Goal: Information Seeking & Learning: Learn about a topic

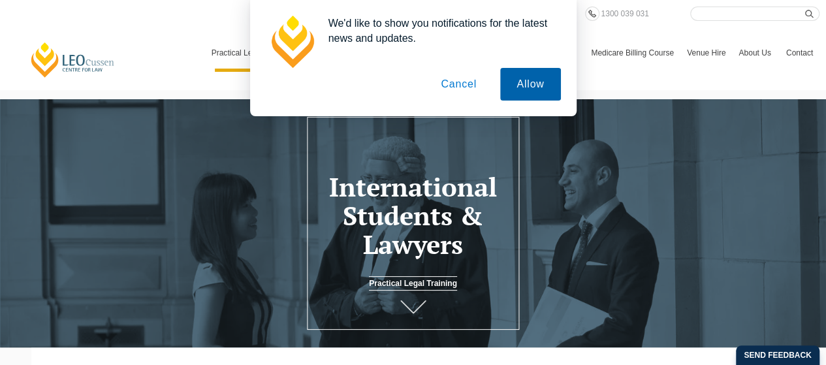
click at [503, 84] on button "Allow" at bounding box center [530, 84] width 60 height 33
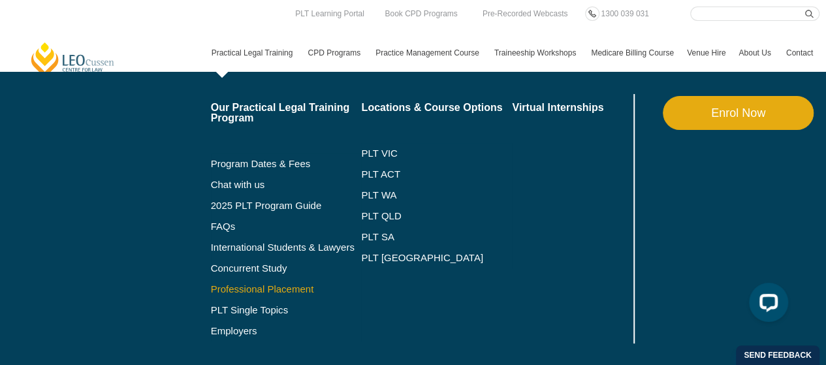
click at [227, 287] on link "Professional Placement" at bounding box center [286, 289] width 151 height 10
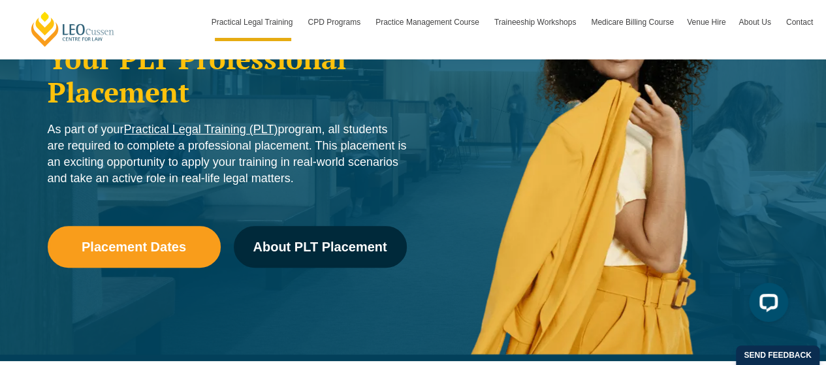
scroll to position [232, 0]
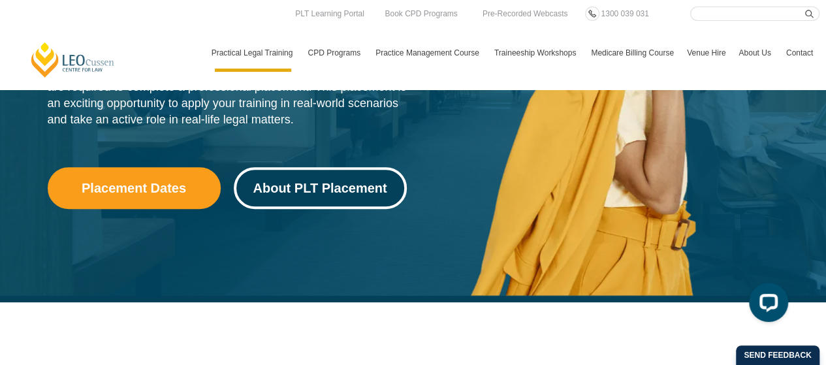
click at [327, 188] on span "About PLT Placement" at bounding box center [320, 187] width 134 height 13
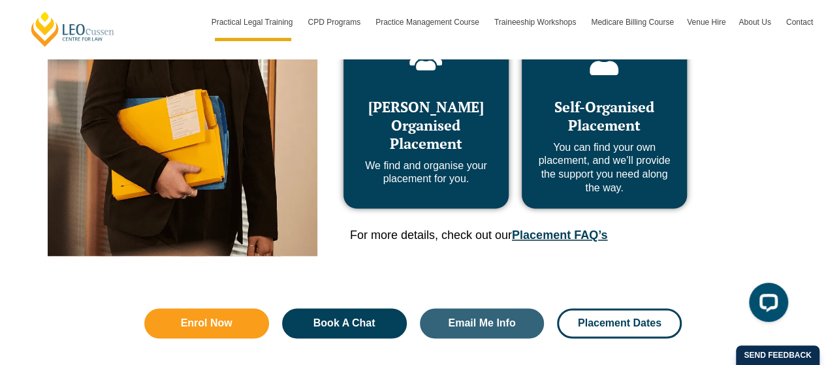
scroll to position [766, 0]
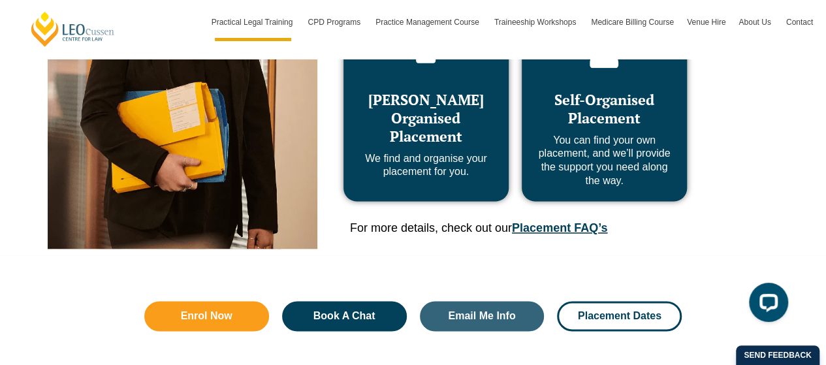
click at [439, 134] on span "Leo Cussen Organised Placement" at bounding box center [426, 117] width 116 height 55
click at [591, 97] on span "Self-Organised Placement" at bounding box center [604, 108] width 100 height 37
click at [591, 105] on span "Self-Organised Placement" at bounding box center [604, 108] width 100 height 37
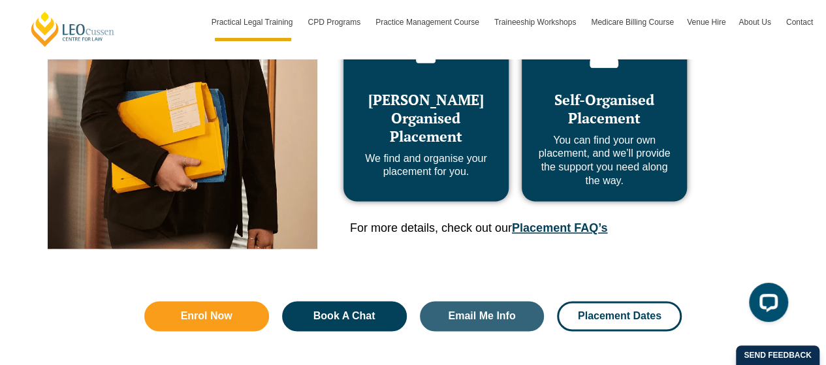
click at [543, 227] on link "Placement FAQ’s" at bounding box center [559, 227] width 95 height 13
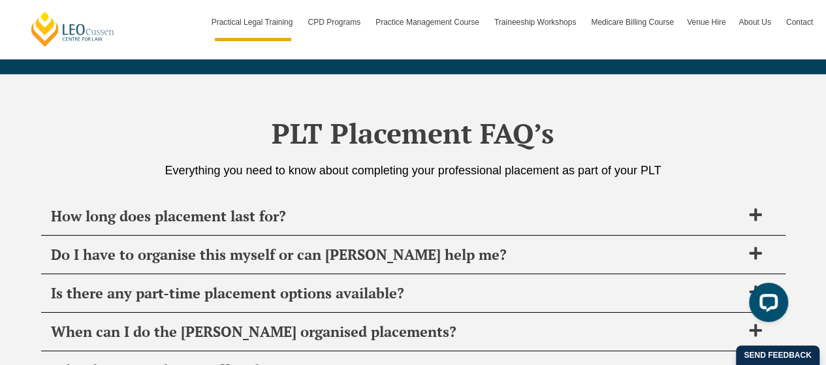
scroll to position [4608, 0]
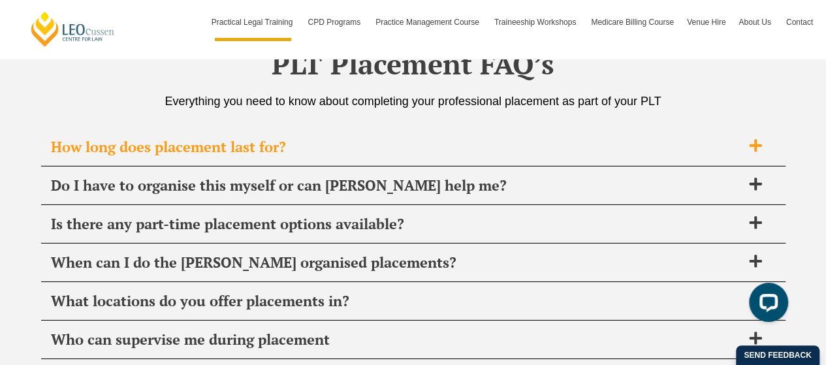
click at [751, 138] on icon at bounding box center [755, 145] width 14 height 14
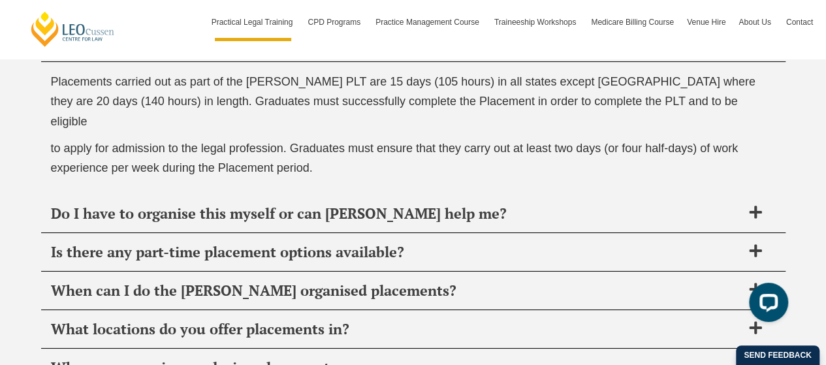
scroll to position [4738, 0]
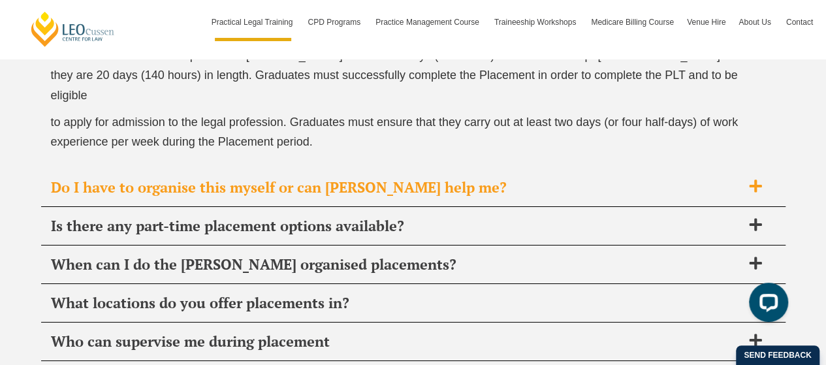
click at [761, 179] on icon at bounding box center [755, 186] width 14 height 14
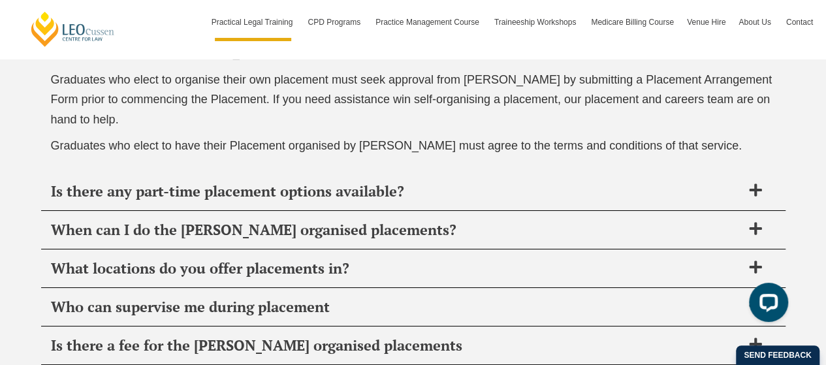
scroll to position [4843, 0]
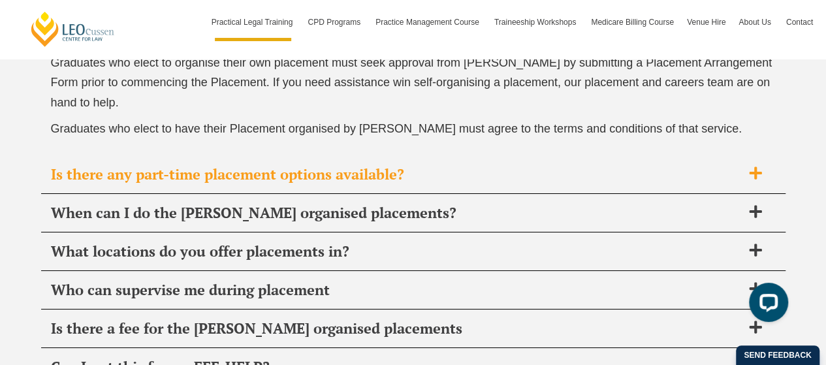
click at [762, 169] on span at bounding box center [755, 174] width 27 height 16
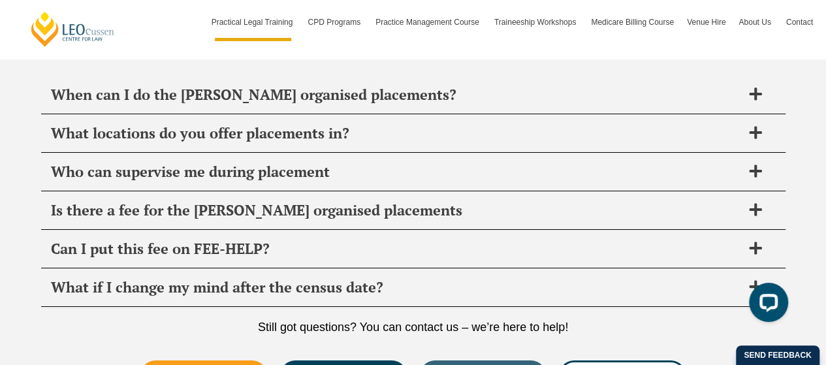
scroll to position [4813, 0]
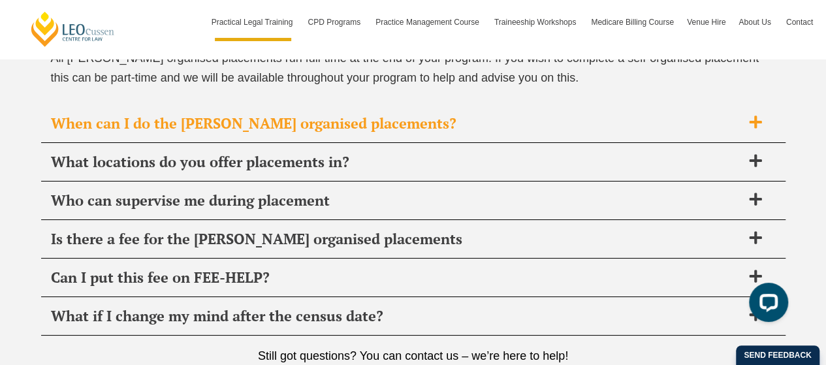
click at [751, 116] on icon at bounding box center [755, 122] width 12 height 12
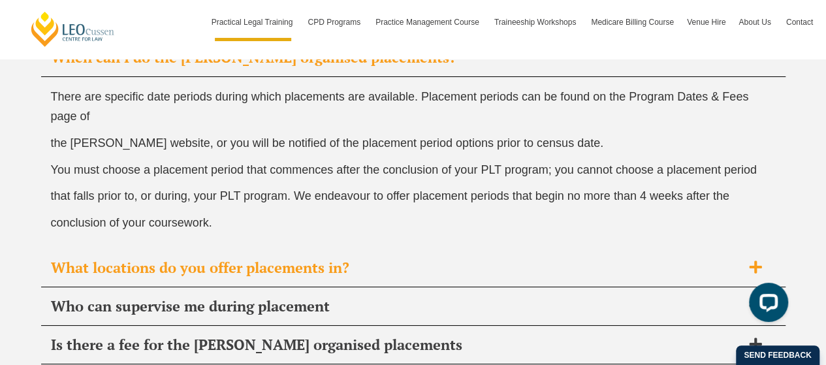
click at [744, 264] on span at bounding box center [755, 268] width 27 height 16
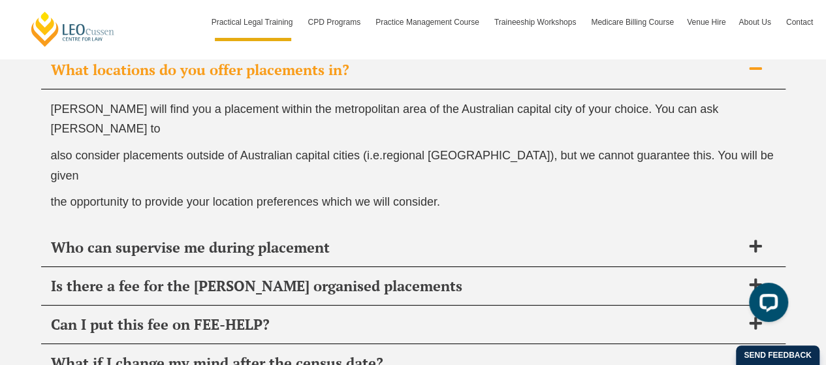
scroll to position [4865, 0]
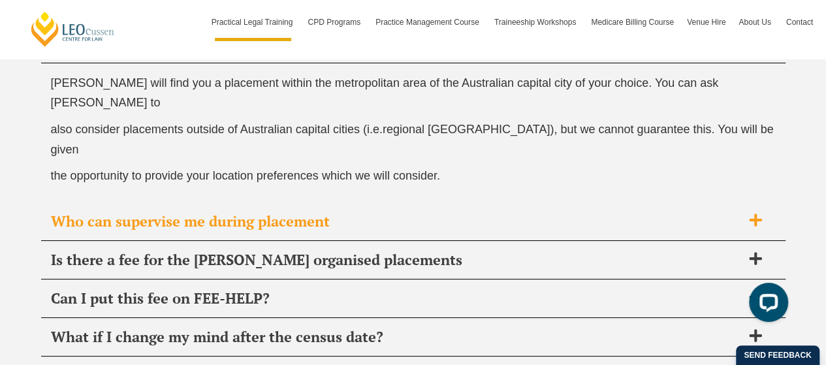
click at [760, 202] on div "Who can supervise me during placement" at bounding box center [413, 221] width 744 height 39
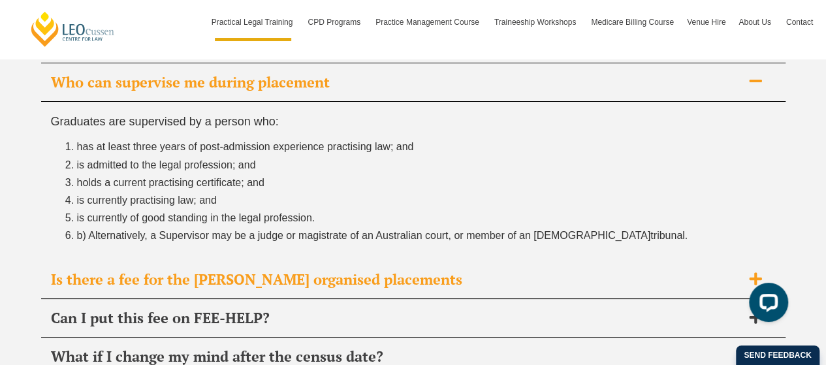
click at [751, 272] on icon at bounding box center [755, 279] width 14 height 14
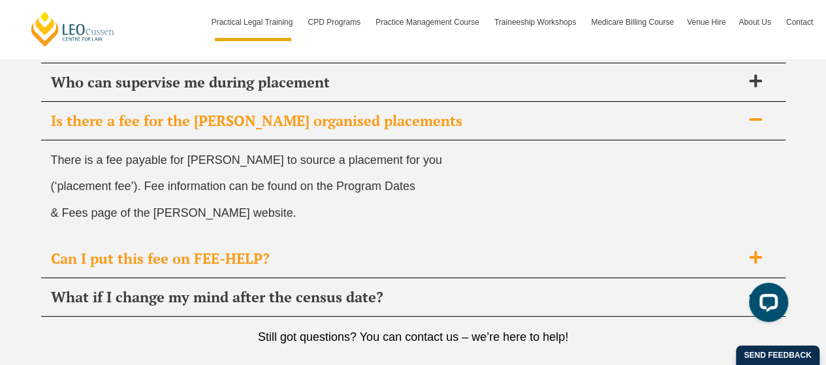
click at [755, 251] on icon at bounding box center [755, 257] width 12 height 12
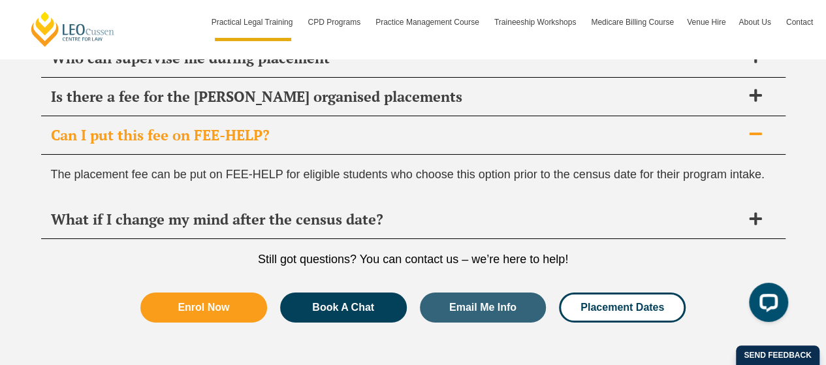
scroll to position [4891, 0]
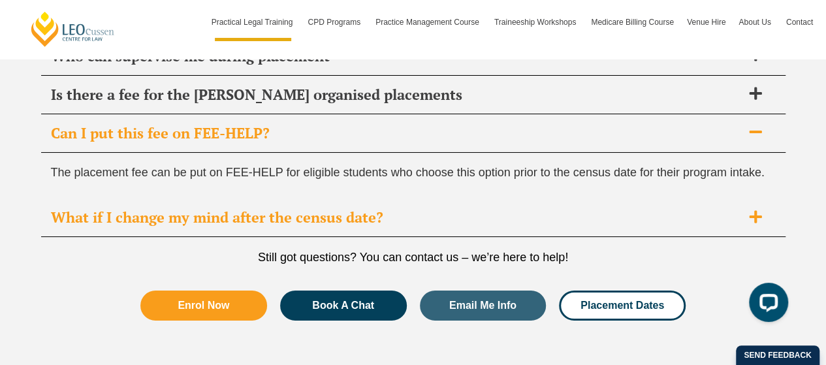
click at [754, 219] on div "What if I change my mind after the census date?" at bounding box center [413, 217] width 744 height 39
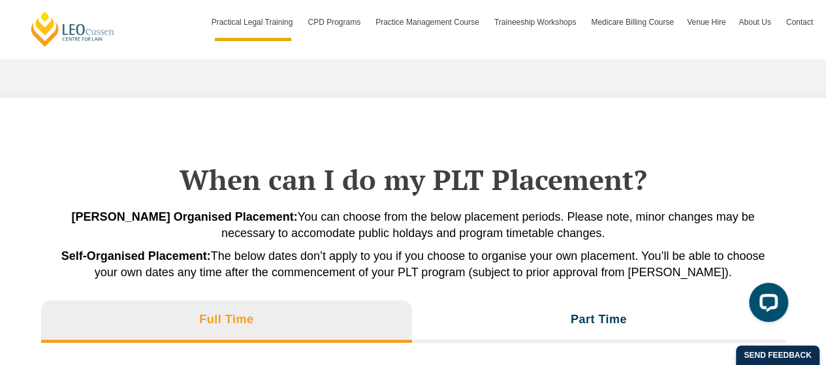
scroll to position [2731, 0]
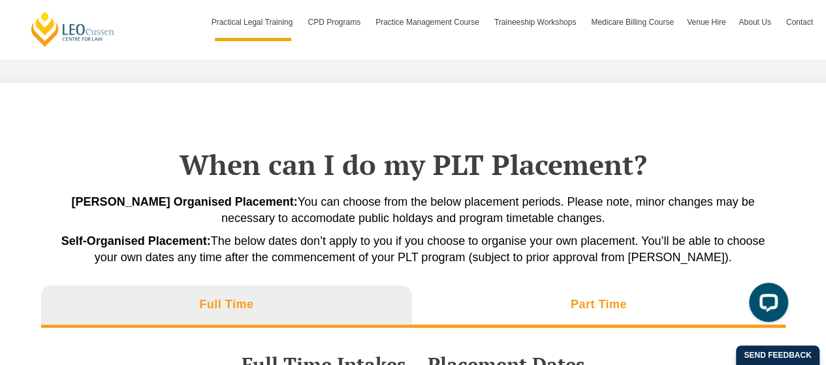
click at [626, 303] on h3 "Part Time" at bounding box center [599, 304] width 56 height 15
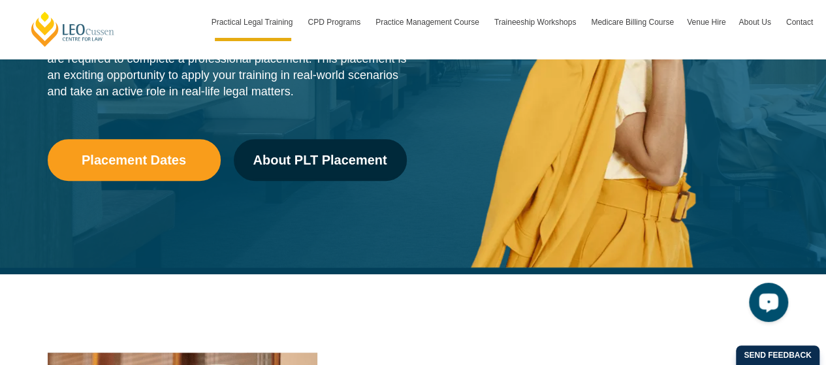
scroll to position [0, 0]
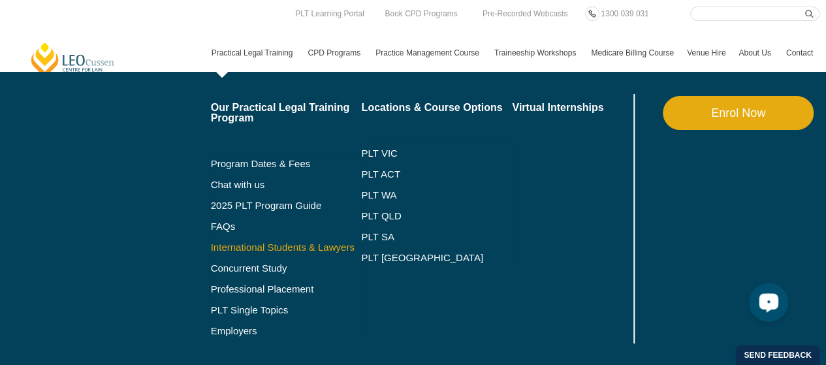
click at [242, 247] on link "International Students & Lawyers" at bounding box center [286, 247] width 151 height 10
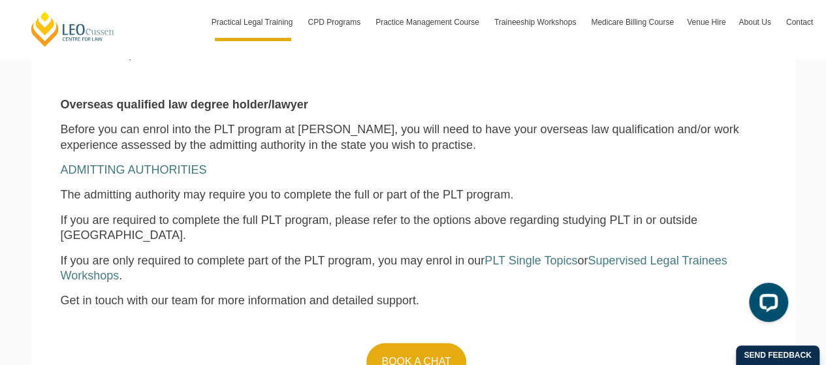
scroll to position [1205, 0]
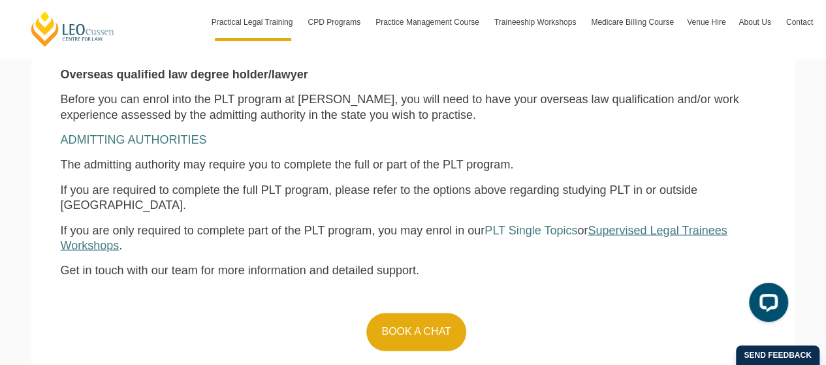
click at [673, 223] on span "Supervised Legal Trainees Workshops" at bounding box center [394, 237] width 667 height 28
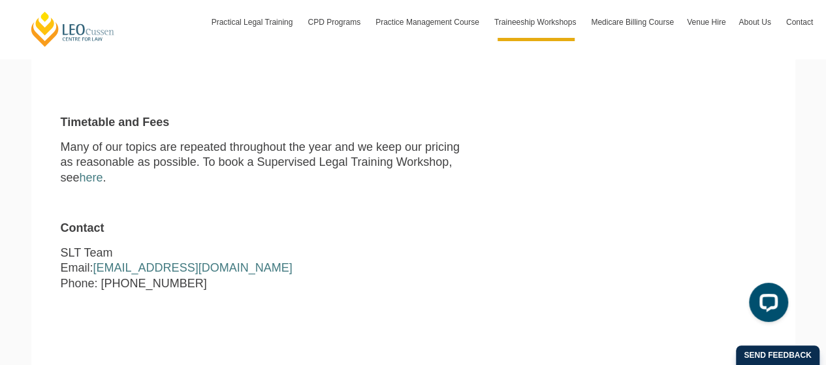
scroll to position [1304, 0]
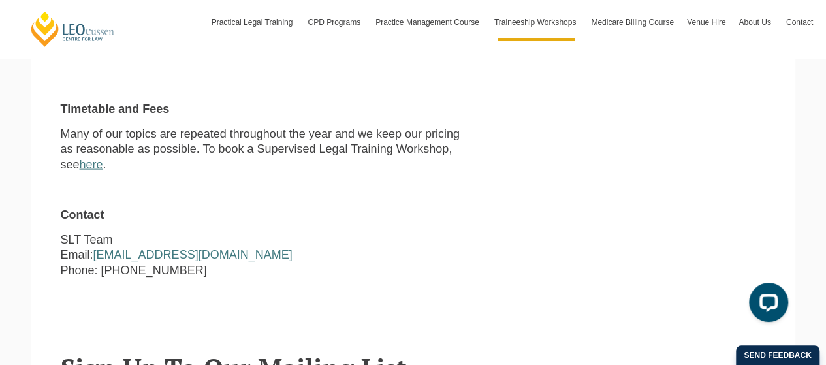
click at [97, 158] on link "here" at bounding box center [92, 164] width 24 height 13
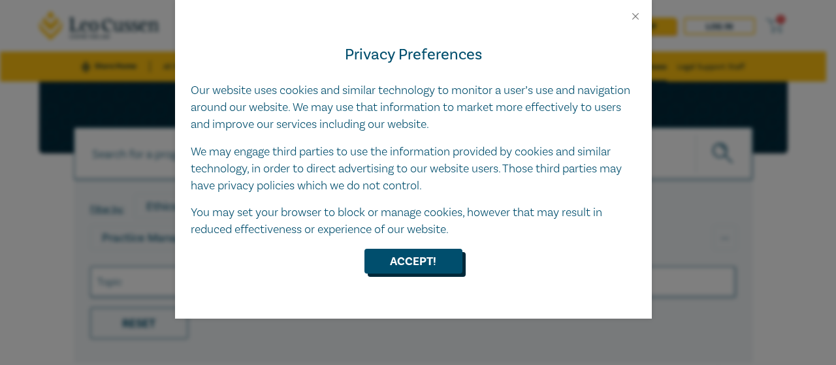
click at [427, 254] on button "Accept!" at bounding box center [413, 261] width 98 height 25
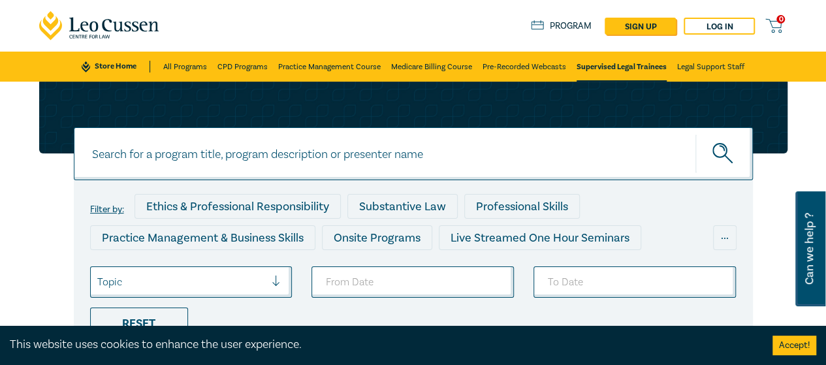
click at [562, 28] on link "Program" at bounding box center [561, 26] width 61 height 12
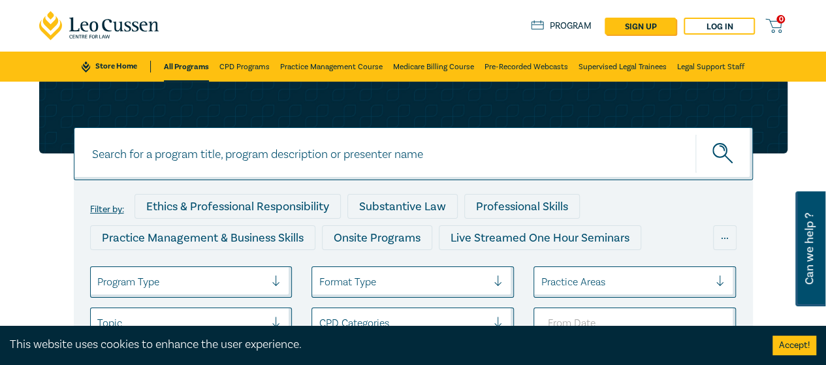
click at [186, 76] on link "All Programs" at bounding box center [186, 67] width 45 height 30
click at [178, 66] on link "All Programs" at bounding box center [186, 67] width 45 height 30
click at [171, 69] on link "All Programs" at bounding box center [186, 67] width 45 height 30
click at [233, 65] on link "CPD Programs" at bounding box center [244, 67] width 50 height 30
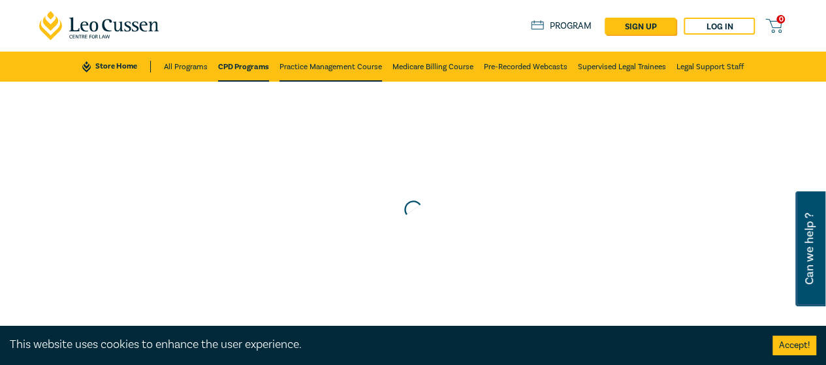
click at [299, 59] on link "Practice Management Course" at bounding box center [330, 67] width 102 height 30
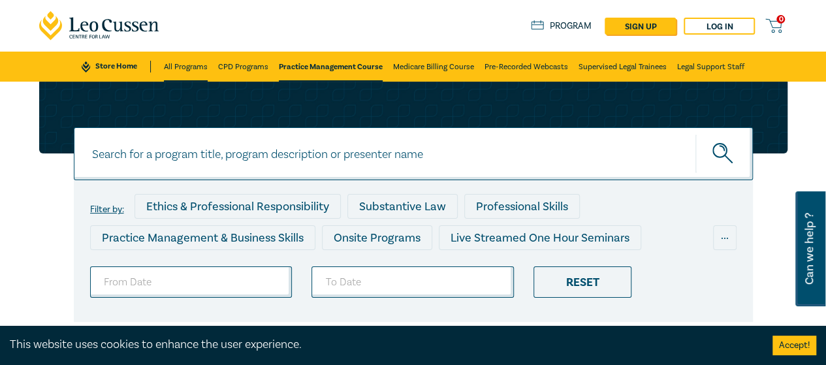
click at [191, 64] on link "All Programs" at bounding box center [186, 67] width 44 height 30
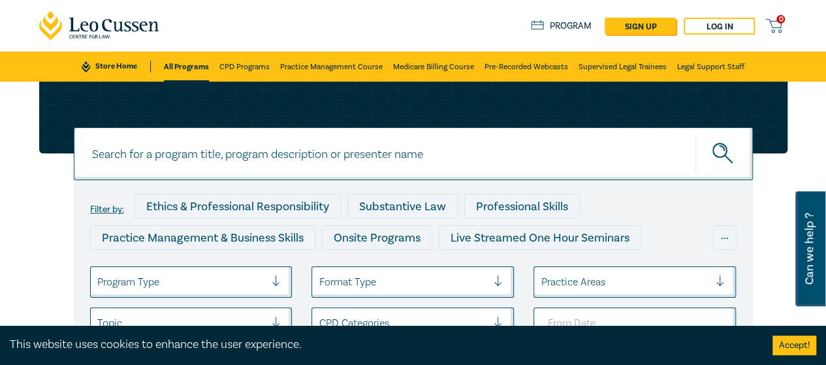
click at [189, 62] on link "All Programs" at bounding box center [186, 67] width 45 height 30
click at [174, 62] on link "All Programs" at bounding box center [186, 67] width 45 height 30
click at [114, 63] on link "Store Home" at bounding box center [116, 67] width 69 height 12
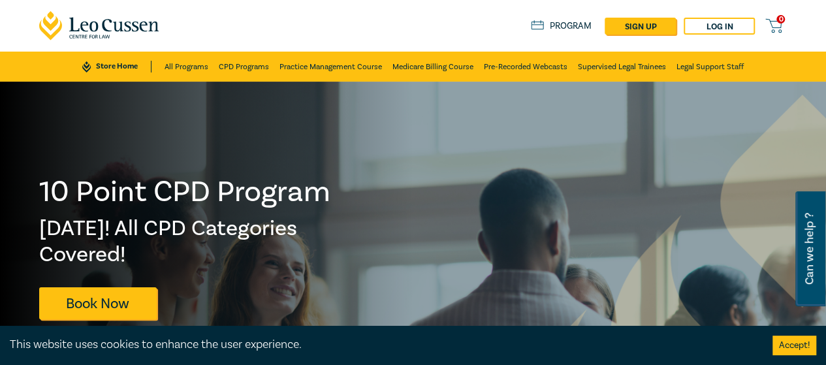
click at [108, 15] on icon at bounding box center [99, 25] width 121 height 29
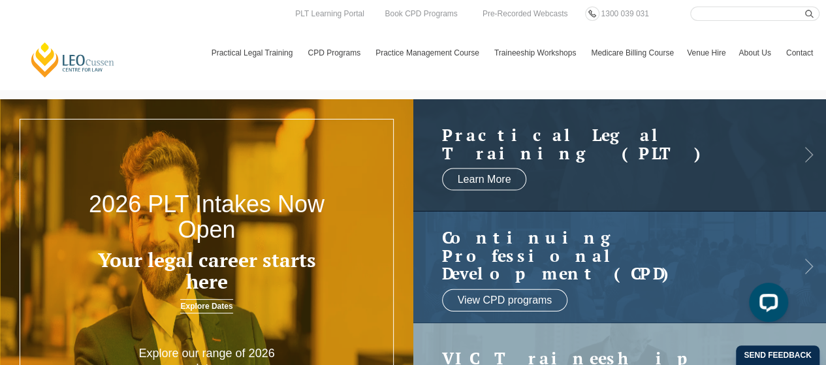
click at [206, 221] on h2 "2026 PLT Intakes Now Open" at bounding box center [207, 217] width 248 height 52
click at [460, 187] on link "Learn More" at bounding box center [484, 179] width 85 height 22
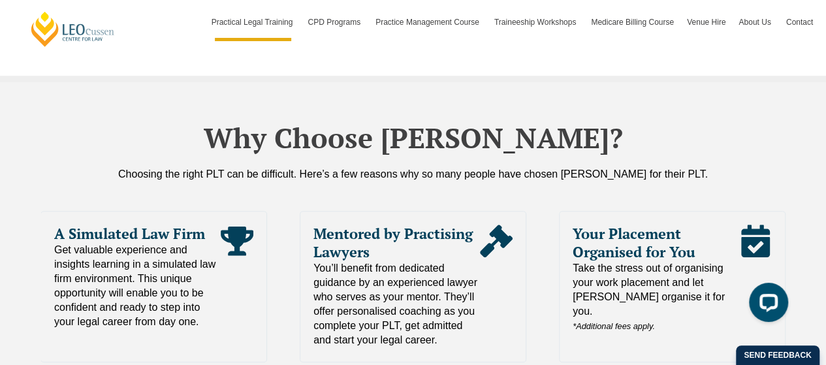
scroll to position [2897, 0]
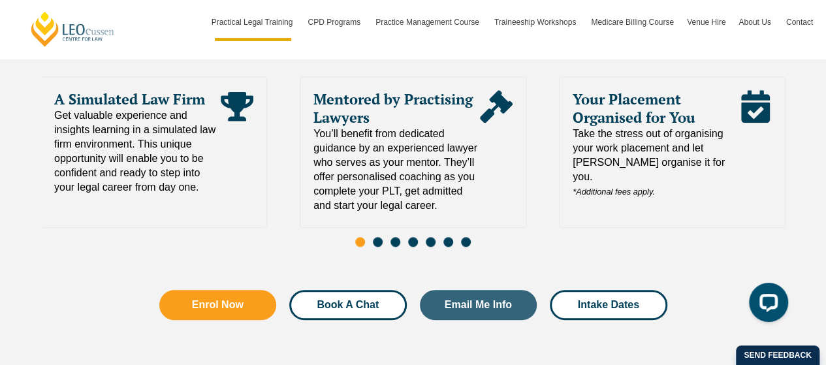
click at [358, 290] on link "Book A Chat" at bounding box center [348, 305] width 118 height 30
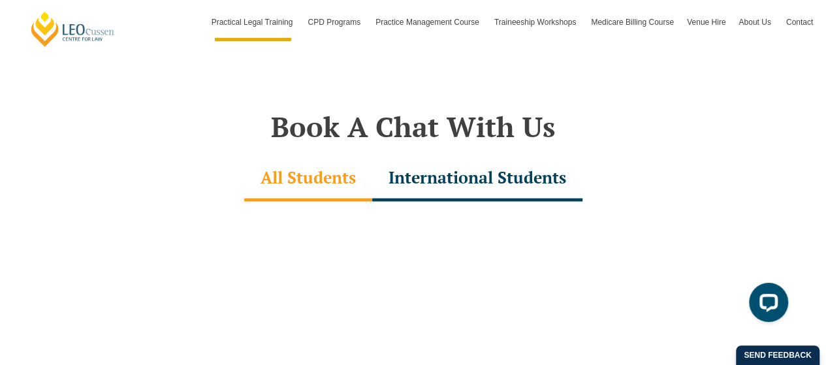
scroll to position [3967, 0]
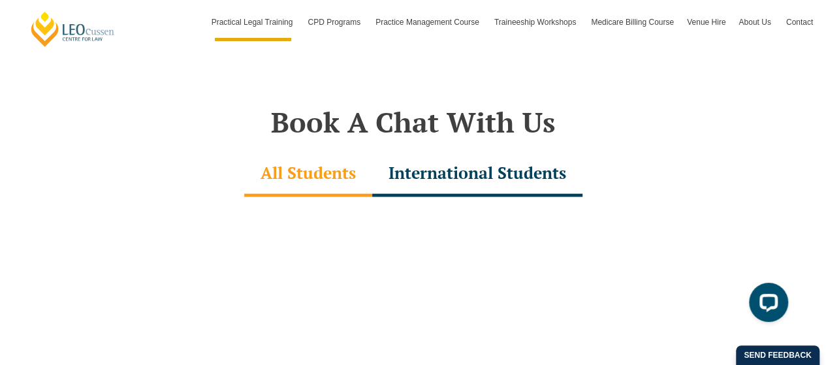
click at [515, 151] on div "International Students" at bounding box center [477, 174] width 210 height 46
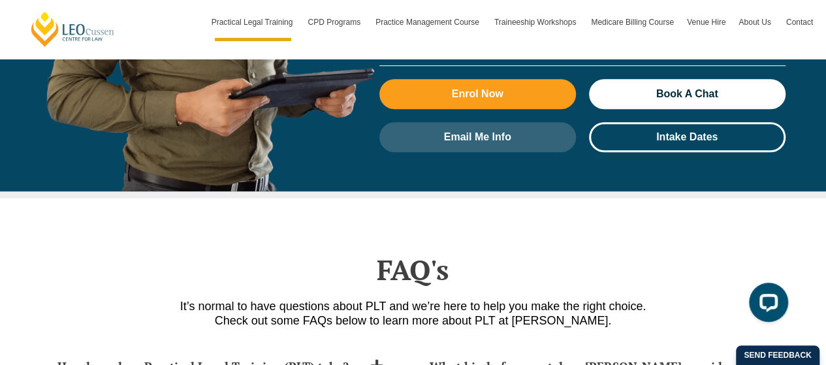
scroll to position [5582, 0]
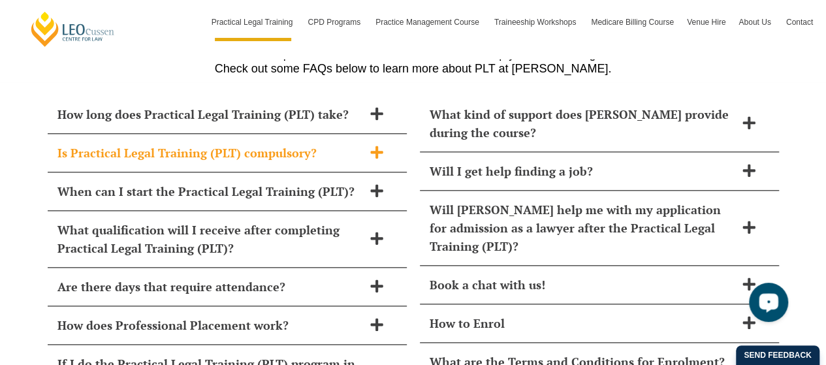
click at [366, 145] on span at bounding box center [376, 153] width 27 height 16
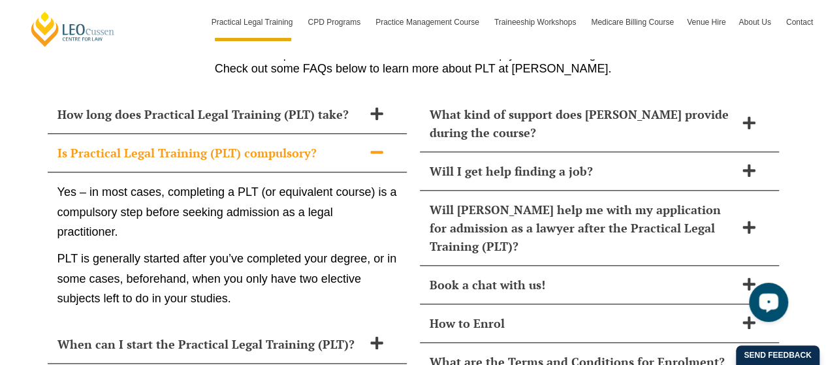
scroll to position [5550, 0]
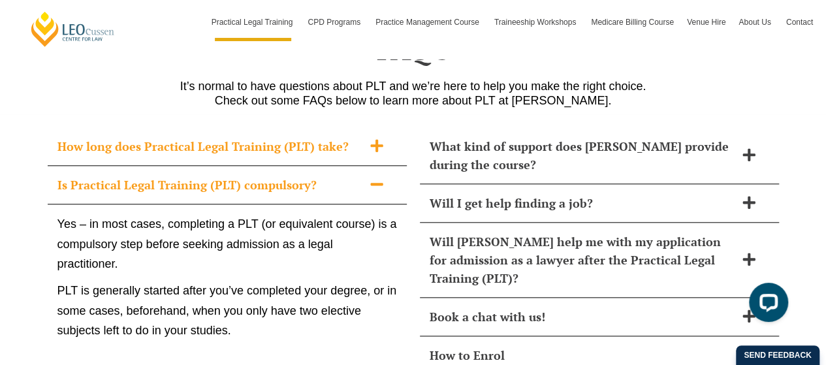
click at [375, 139] on icon at bounding box center [376, 145] width 12 height 12
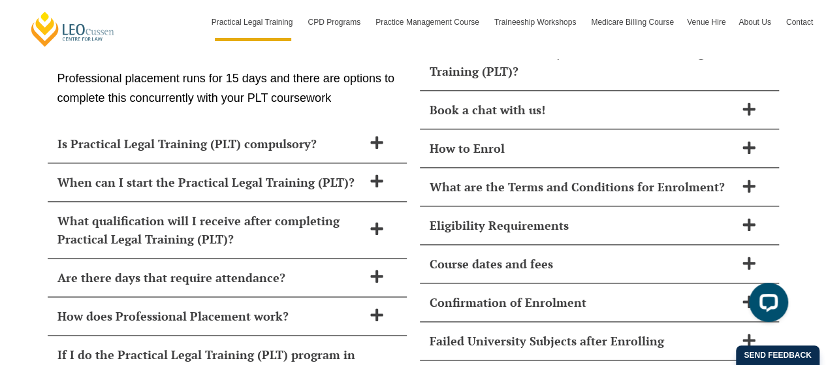
scroll to position [5785, 0]
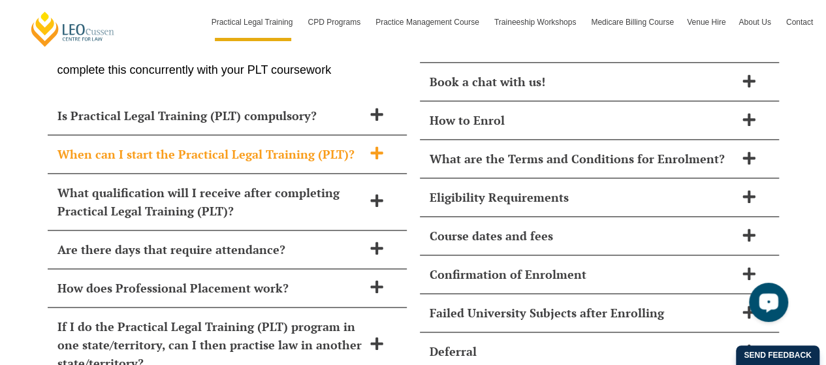
click at [375, 135] on div "When can I start the Practical Legal Training (PLT)?" at bounding box center [227, 154] width 359 height 39
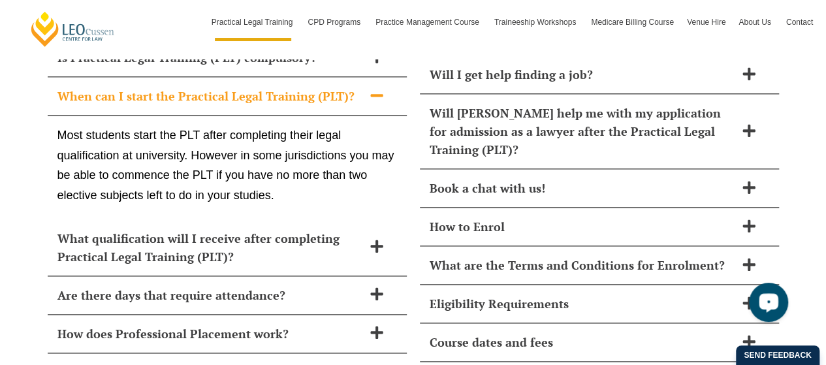
scroll to position [5658, 0]
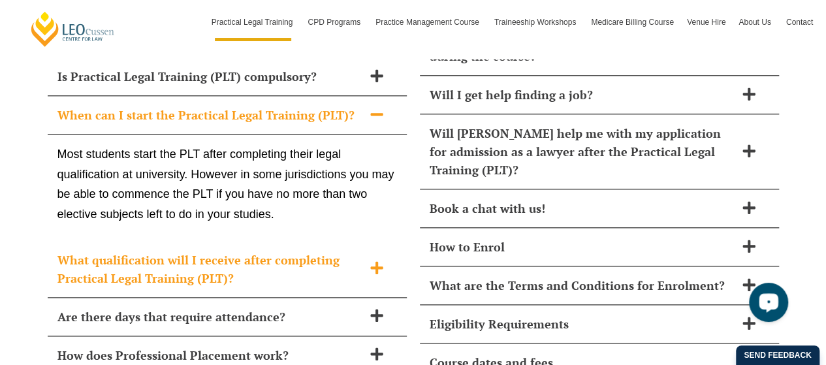
click at [366, 260] on span at bounding box center [376, 268] width 27 height 16
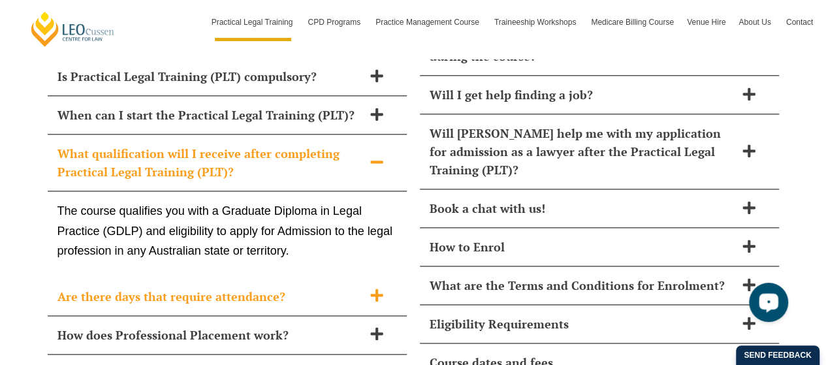
click at [375, 289] on icon at bounding box center [376, 295] width 12 height 12
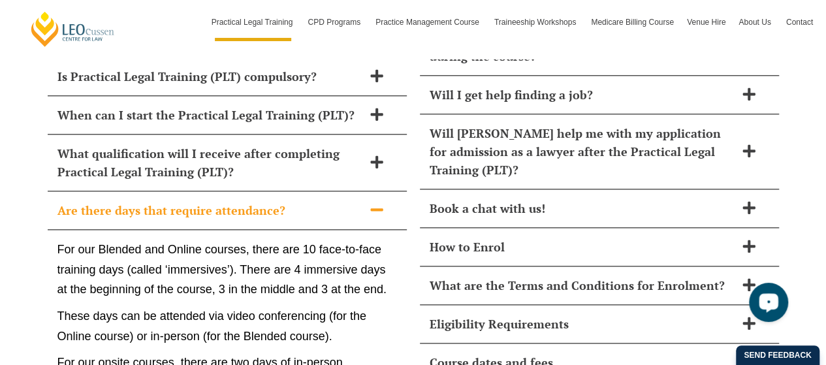
scroll to position [5977, 0]
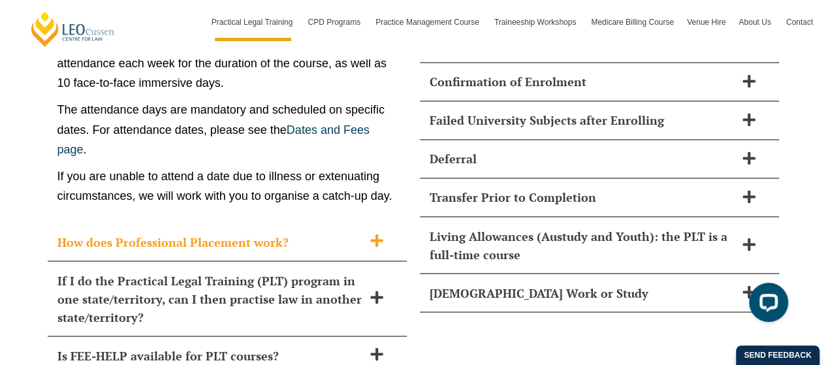
click at [377, 234] on icon at bounding box center [376, 240] width 12 height 12
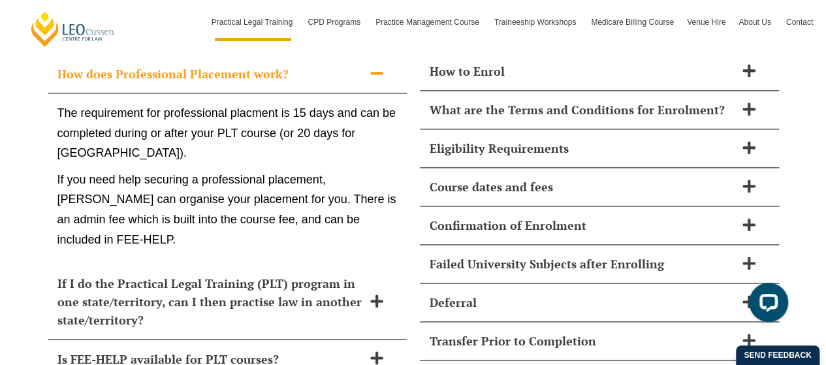
scroll to position [5833, 0]
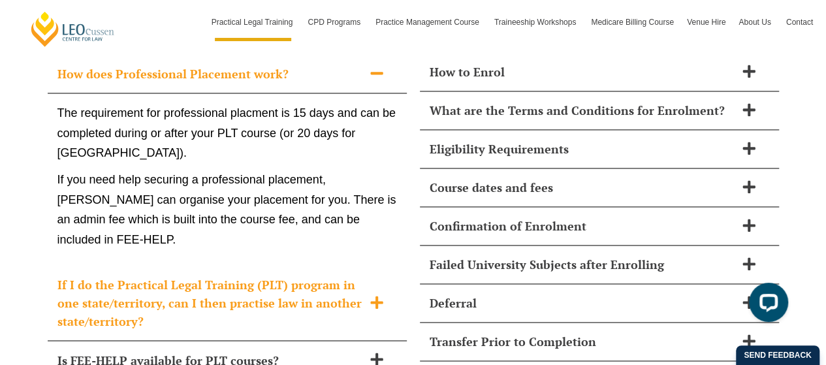
click at [371, 266] on div "If I do the Practical Legal Training (PLT) program in one state/territory, can …" at bounding box center [227, 303] width 359 height 75
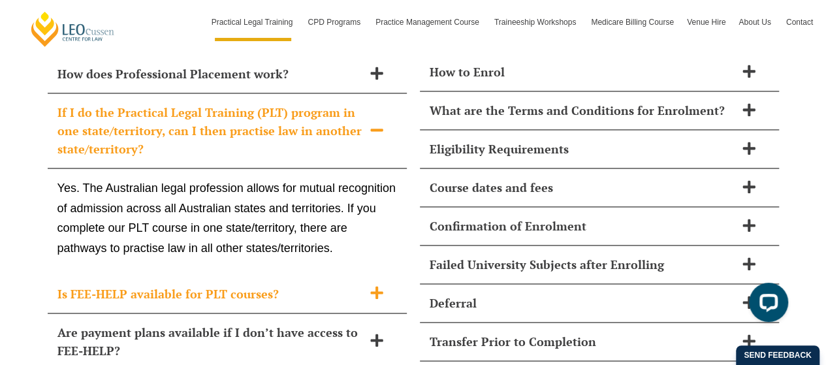
click at [371, 275] on div "Is FEE-HELP available for PLT courses?" at bounding box center [227, 294] width 359 height 39
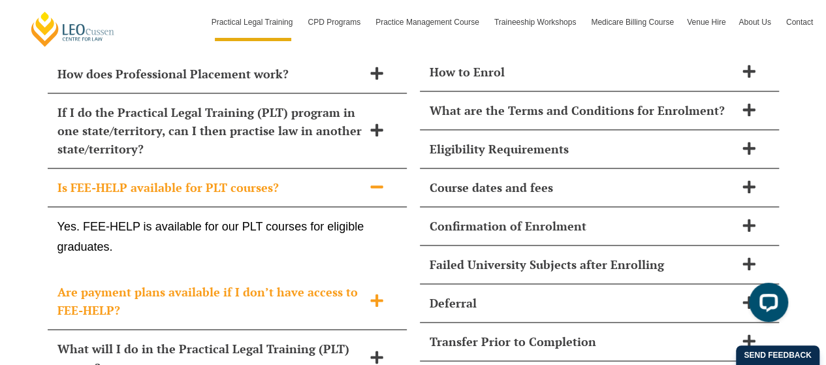
click at [371, 273] on div "Are payment plans available if I don’t have access to FEE-HELP?" at bounding box center [227, 301] width 359 height 57
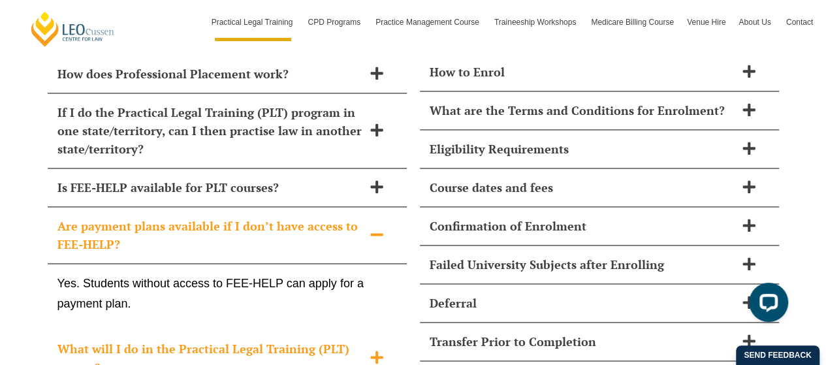
click at [372, 350] on icon at bounding box center [376, 357] width 14 height 14
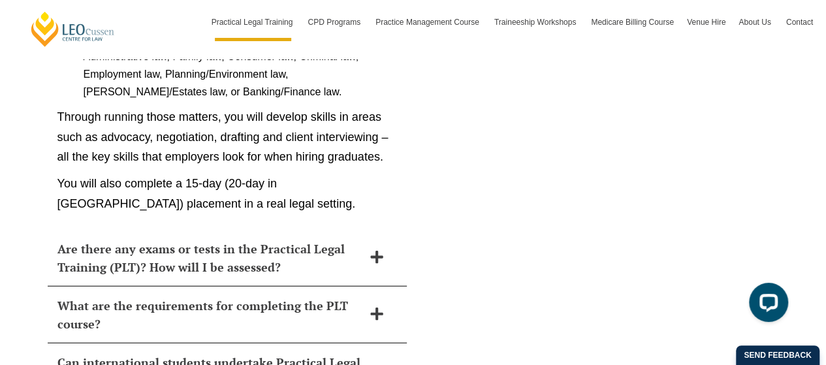
scroll to position [6411, 0]
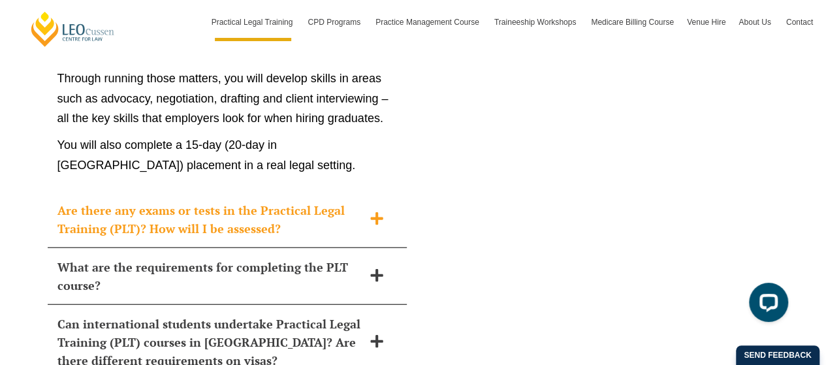
click at [370, 212] on icon at bounding box center [376, 219] width 14 height 14
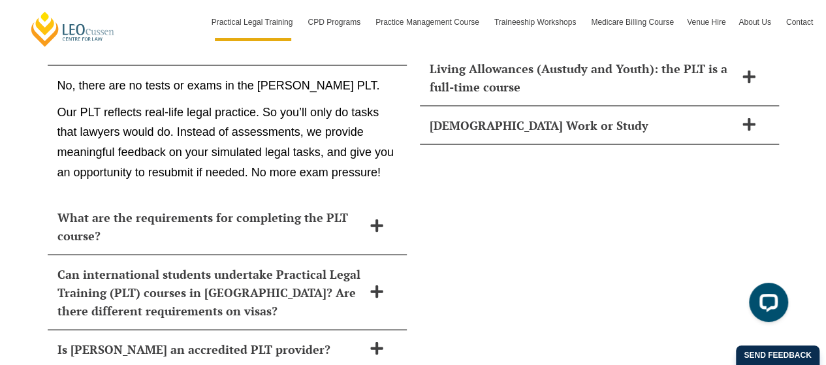
scroll to position [6119, 0]
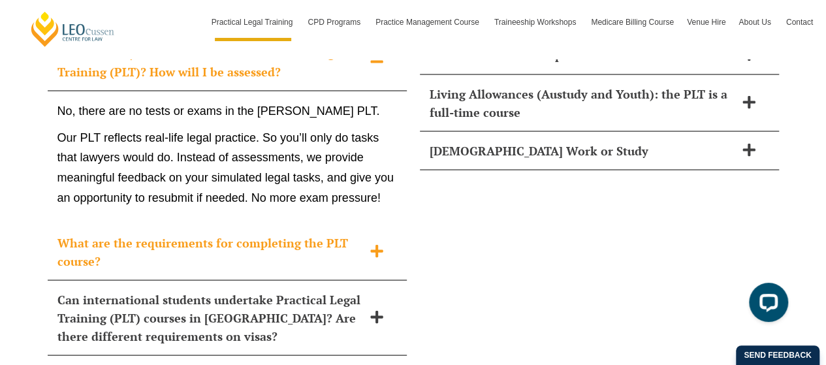
click at [373, 244] on icon at bounding box center [376, 250] width 12 height 12
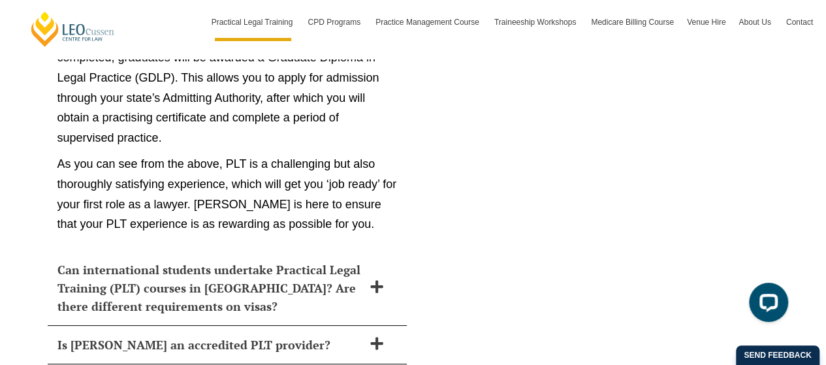
scroll to position [7503, 0]
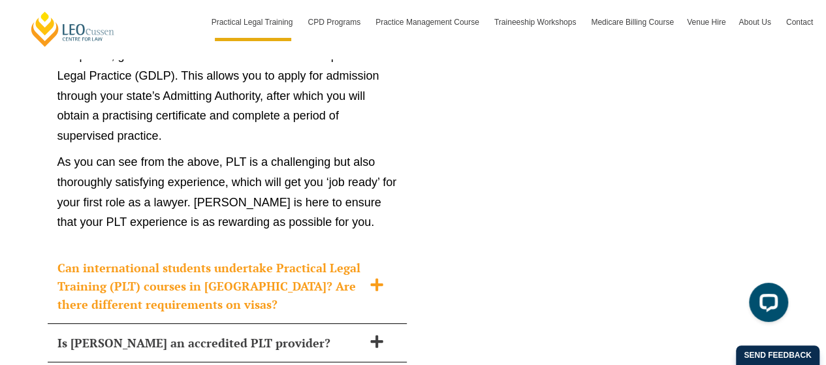
click at [385, 277] on span at bounding box center [376, 285] width 27 height 16
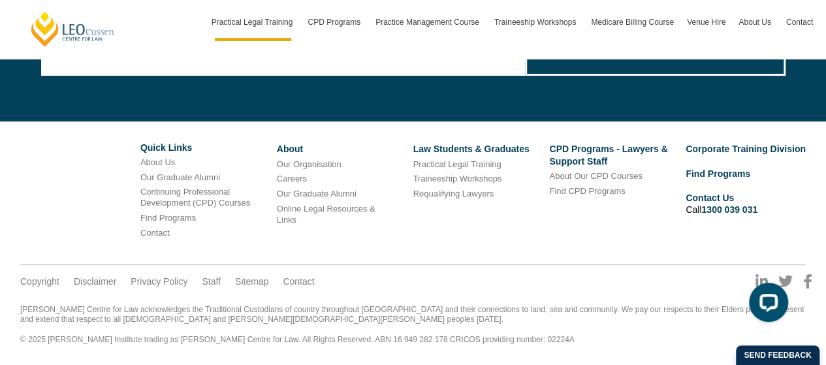
scroll to position [6655, 0]
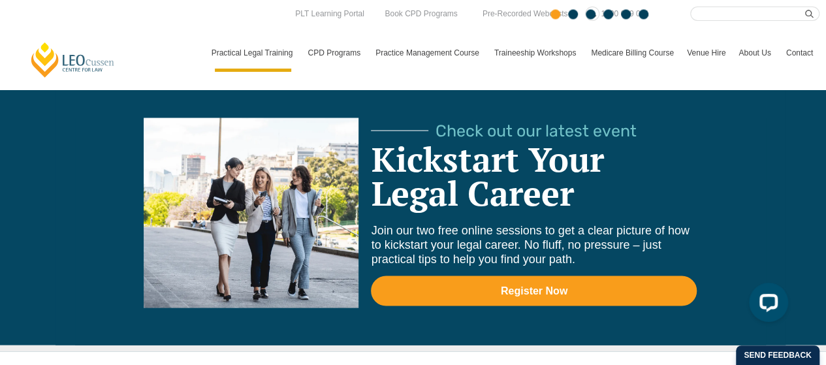
scroll to position [3606, 0]
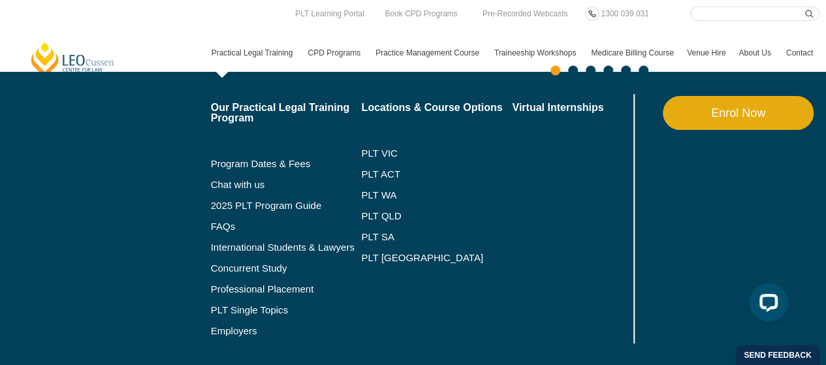
click at [251, 54] on link "Practical Legal Training" at bounding box center [253, 53] width 97 height 38
click at [259, 250] on link "International Students & Lawyers" at bounding box center [286, 247] width 151 height 10
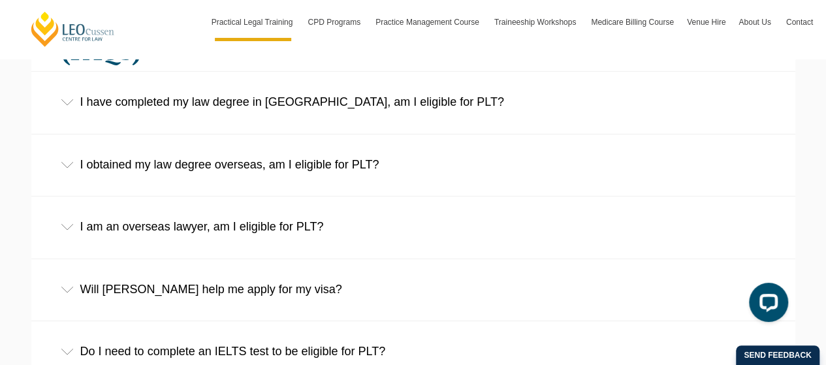
scroll to position [2090, 0]
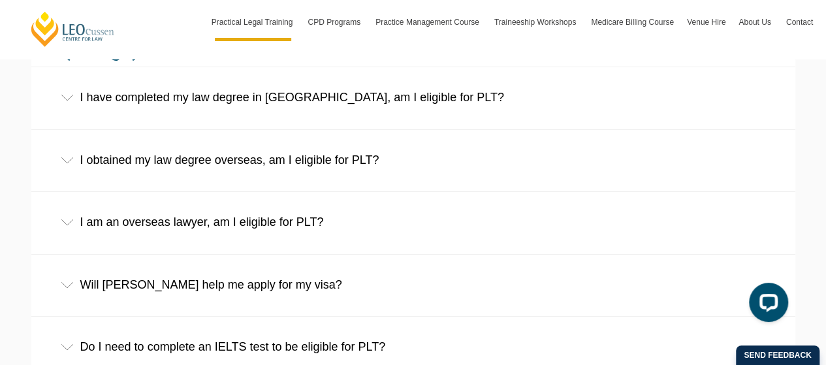
click at [362, 149] on div "I obtained my law degree overseas, am I eligible for PLT?" at bounding box center [413, 160] width 764 height 61
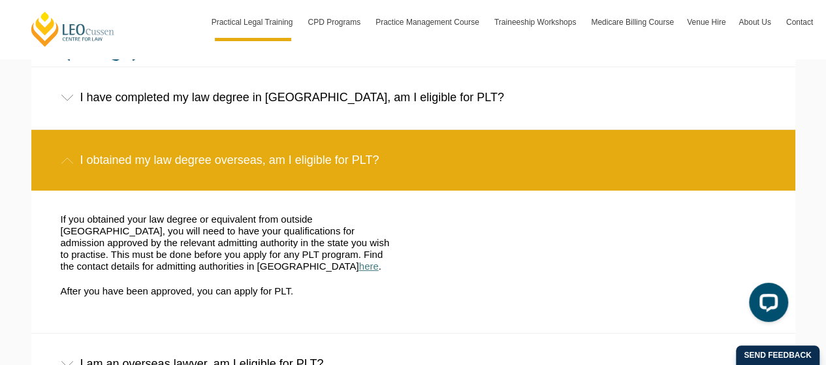
click at [359, 260] on link "here" at bounding box center [369, 265] width 20 height 11
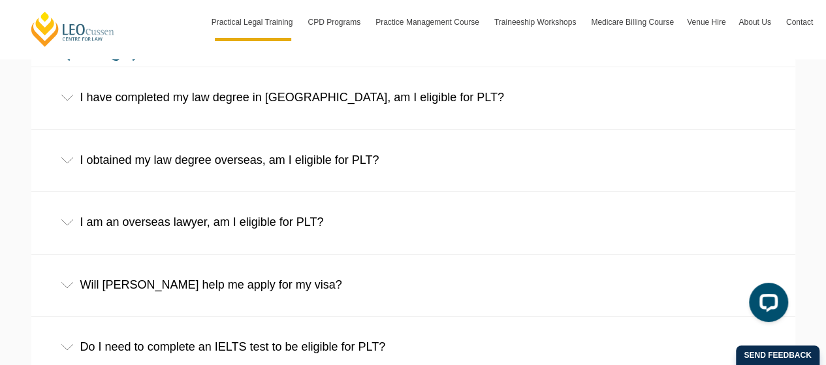
click at [287, 151] on div "I obtained my law degree overseas, am I eligible for PLT?" at bounding box center [413, 160] width 764 height 61
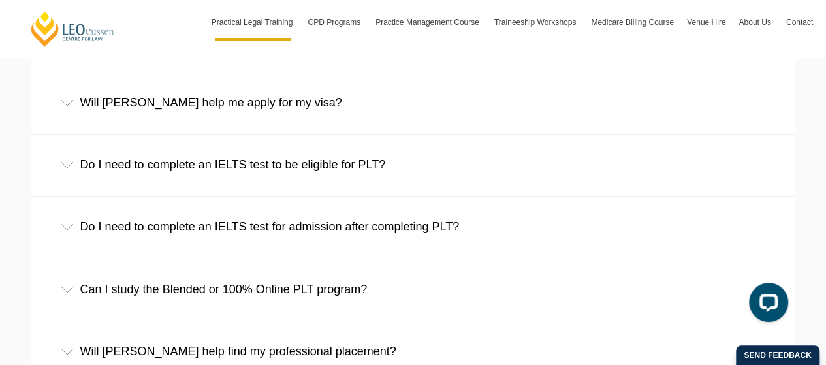
scroll to position [2435, 0]
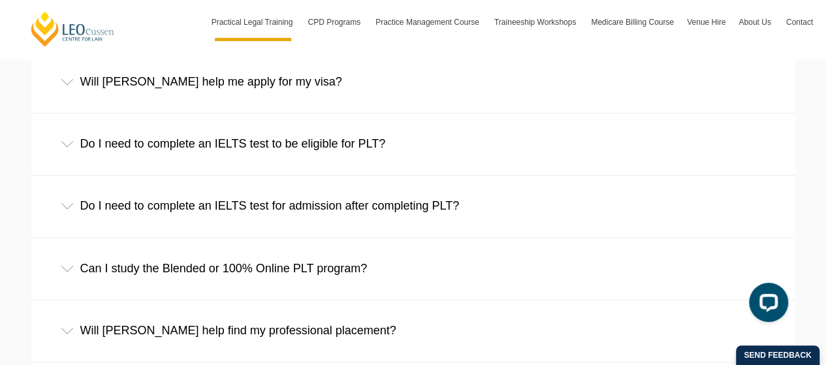
click at [306, 153] on div "Do I need to complete an IELTS test to be eligible for PLT?" at bounding box center [413, 144] width 764 height 61
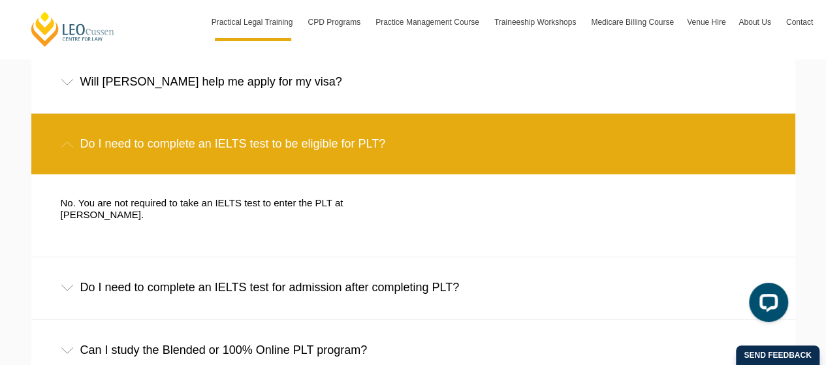
click at [332, 272] on div "Do I need to complete an IELTS test for admission after completing PLT?" at bounding box center [413, 287] width 764 height 61
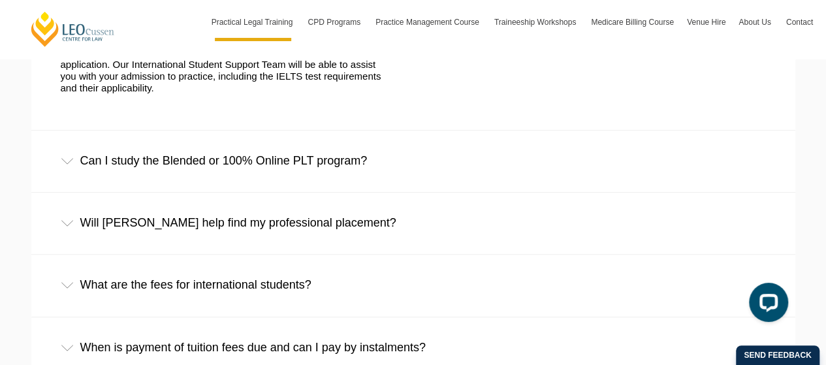
scroll to position [2741, 0]
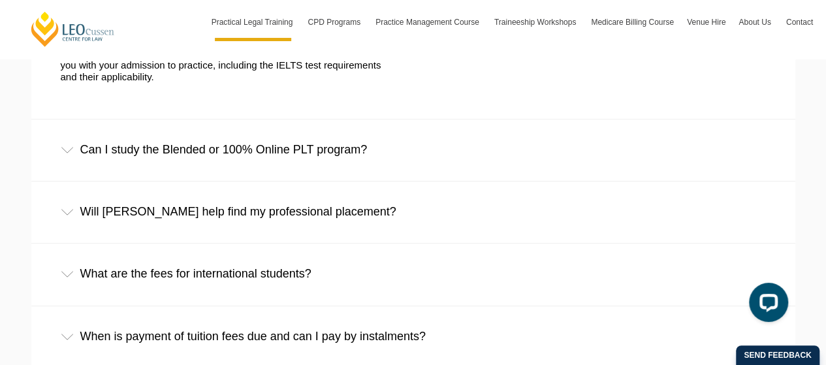
click at [321, 133] on div "Can I study the Blended or 100% Online PLT program?" at bounding box center [413, 149] width 764 height 61
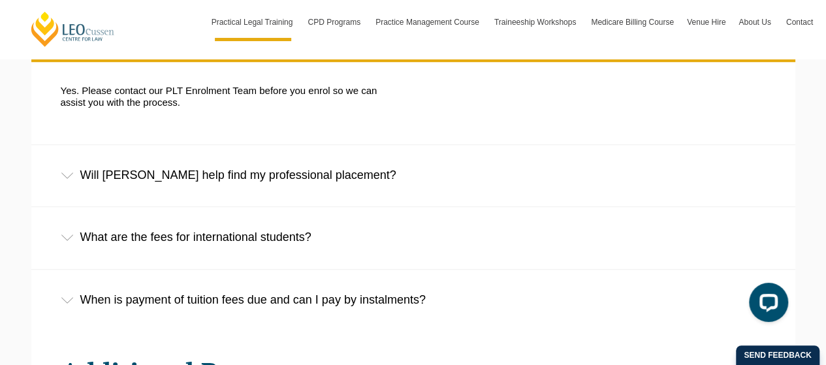
scroll to position [2875, 0]
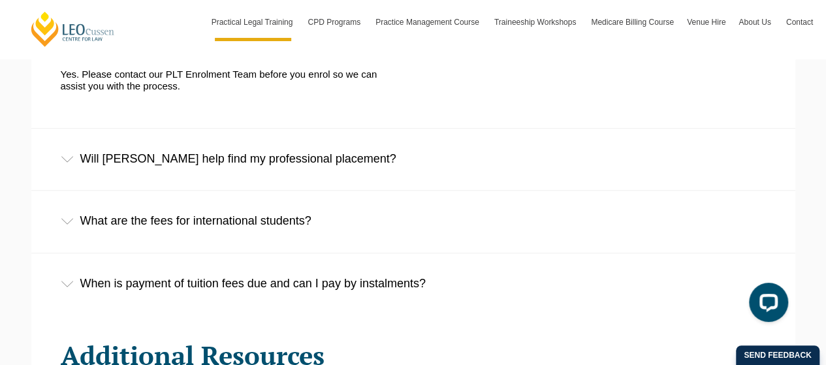
click at [256, 155] on div "Will Leo Cussen help find my professional placement?" at bounding box center [413, 159] width 764 height 61
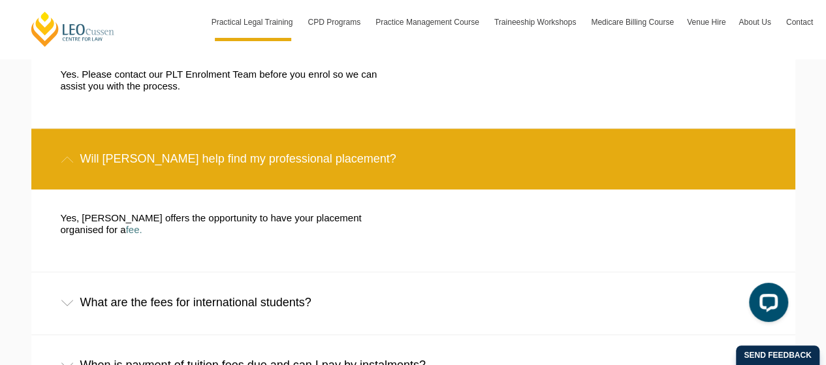
click at [313, 291] on div "What are the fees for international students?" at bounding box center [413, 302] width 764 height 61
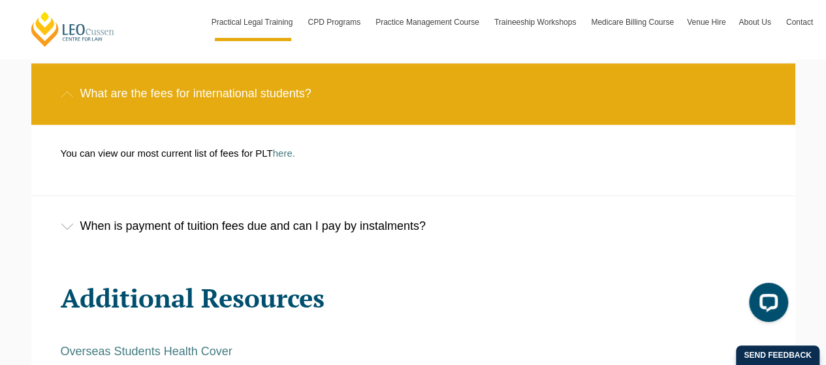
scroll to position [3084, 0]
click at [384, 208] on div "When is payment of tuition fees due and can I pay by instalments?" at bounding box center [413, 226] width 764 height 61
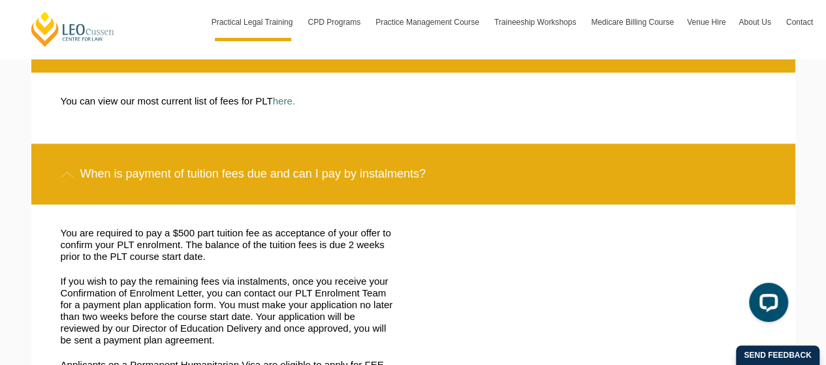
scroll to position [3110, 0]
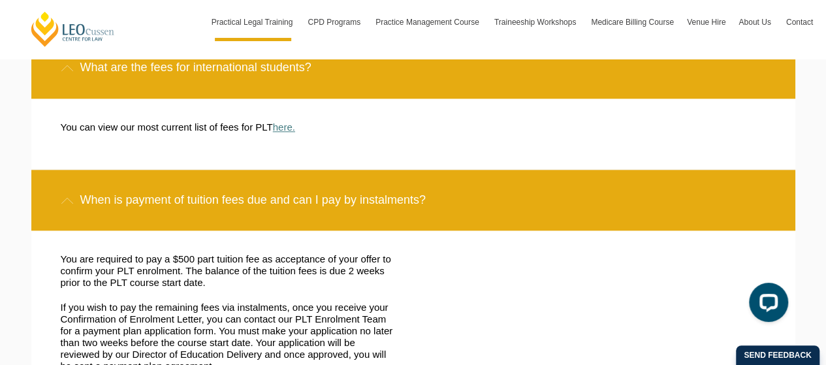
click at [283, 121] on link "here." at bounding box center [284, 126] width 22 height 11
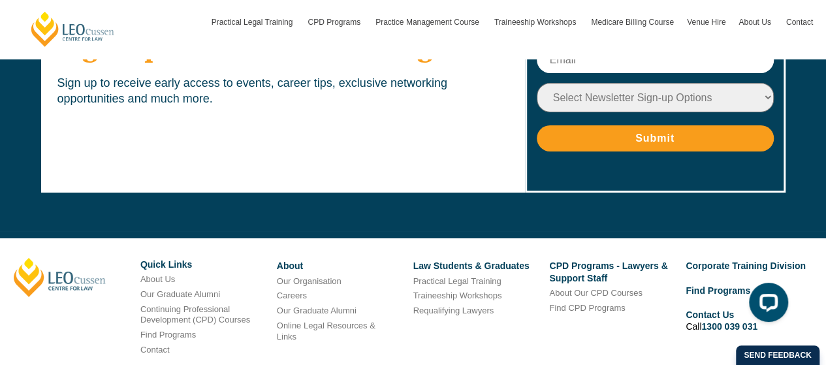
scroll to position [7201, 0]
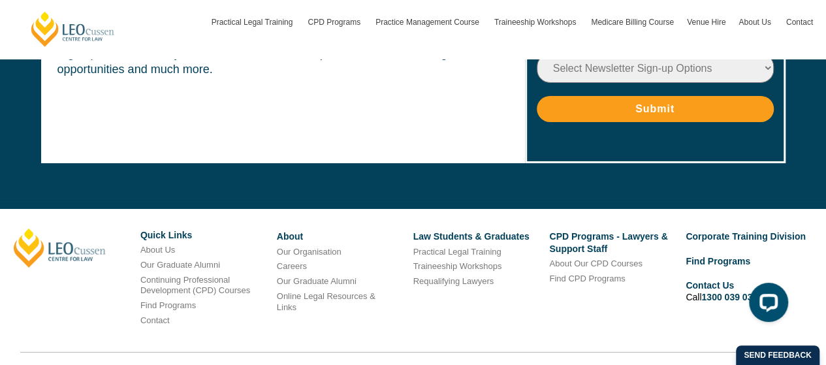
click at [294, 363] on link "Contact" at bounding box center [298, 369] width 31 height 12
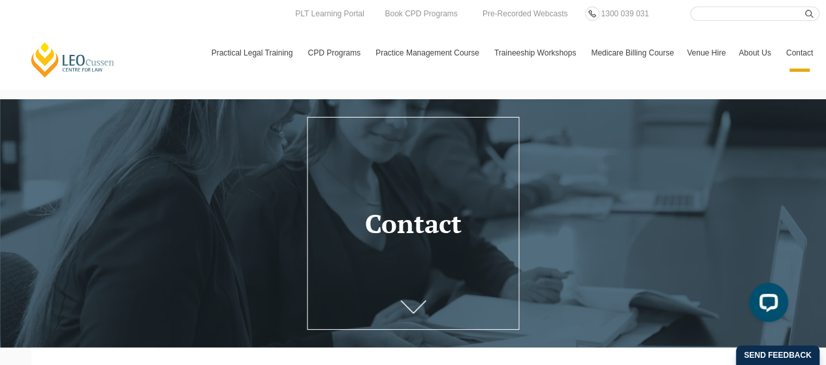
click at [414, 243] on header "Contact" at bounding box center [413, 223] width 826 height 64
click at [407, 311] on icon at bounding box center [413, 311] width 26 height 13
